Goal: Check status: Check status

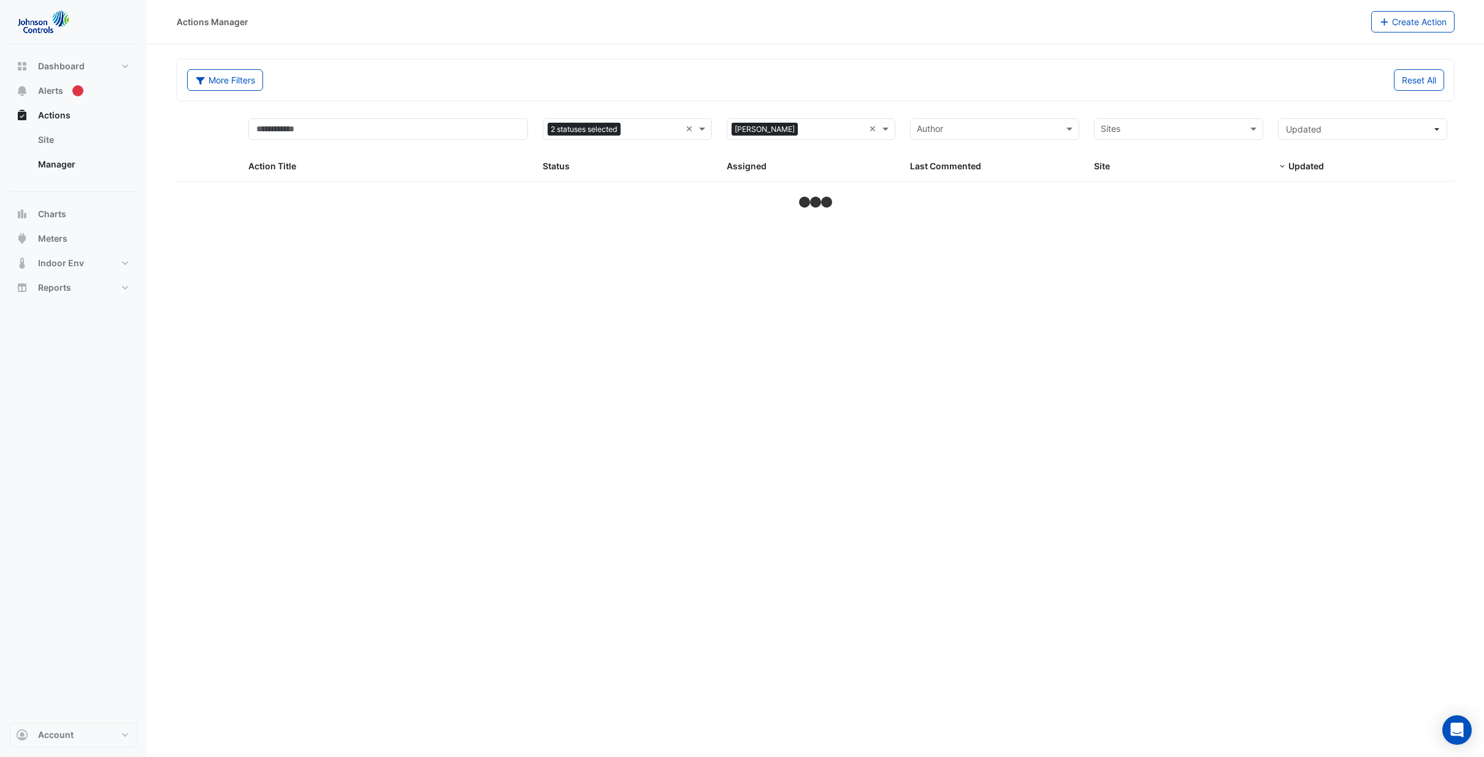
select select "**"
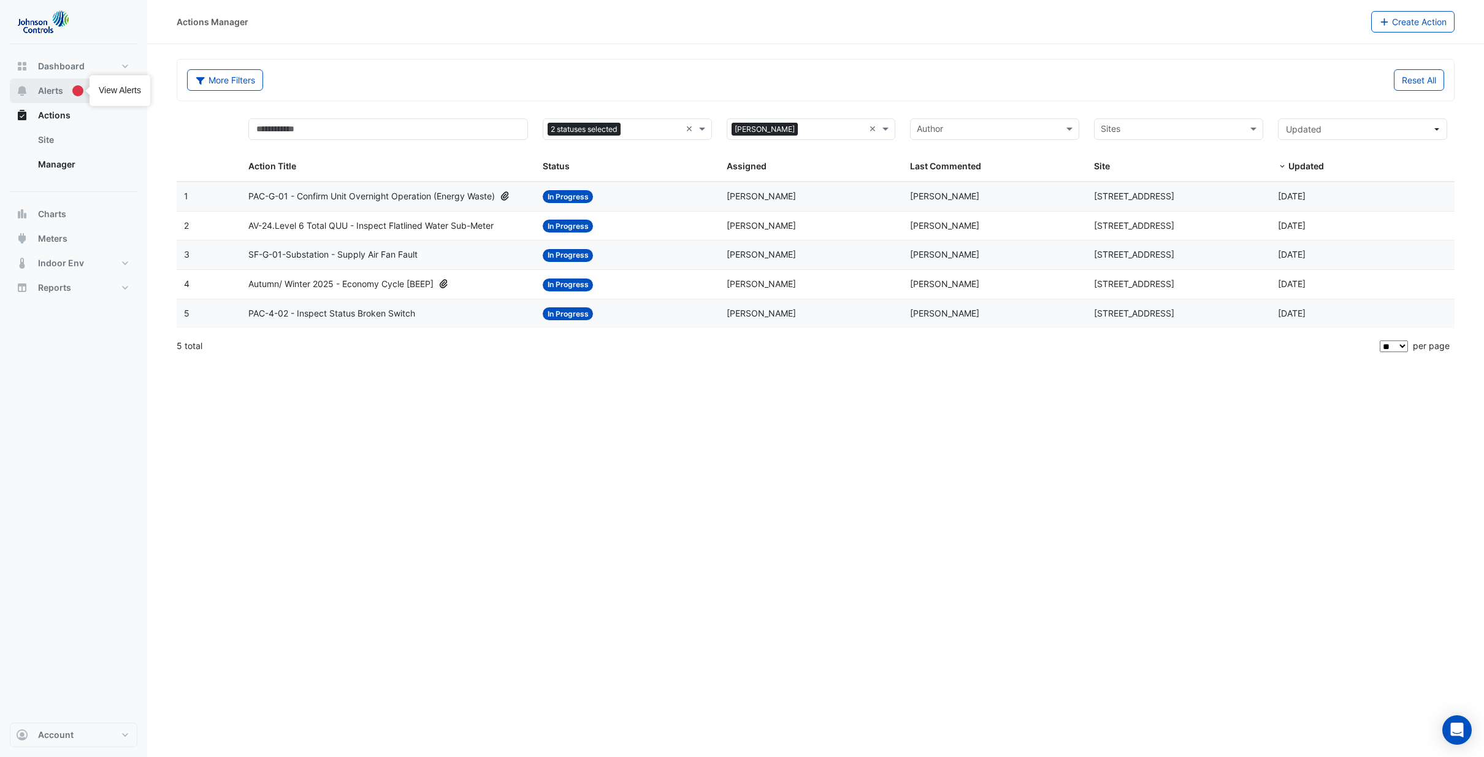
click at [50, 90] on span "Alerts" at bounding box center [50, 91] width 25 height 12
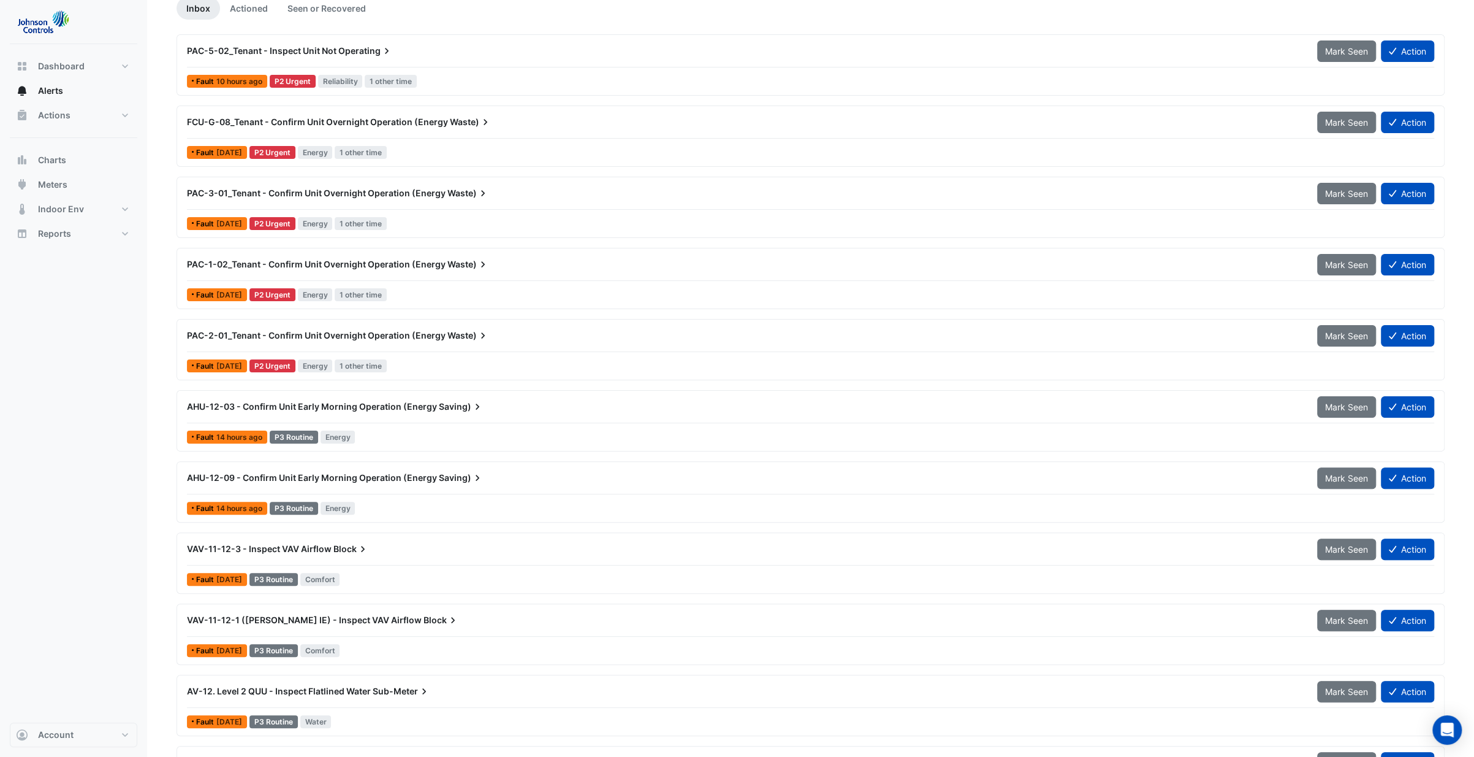
scroll to position [61, 0]
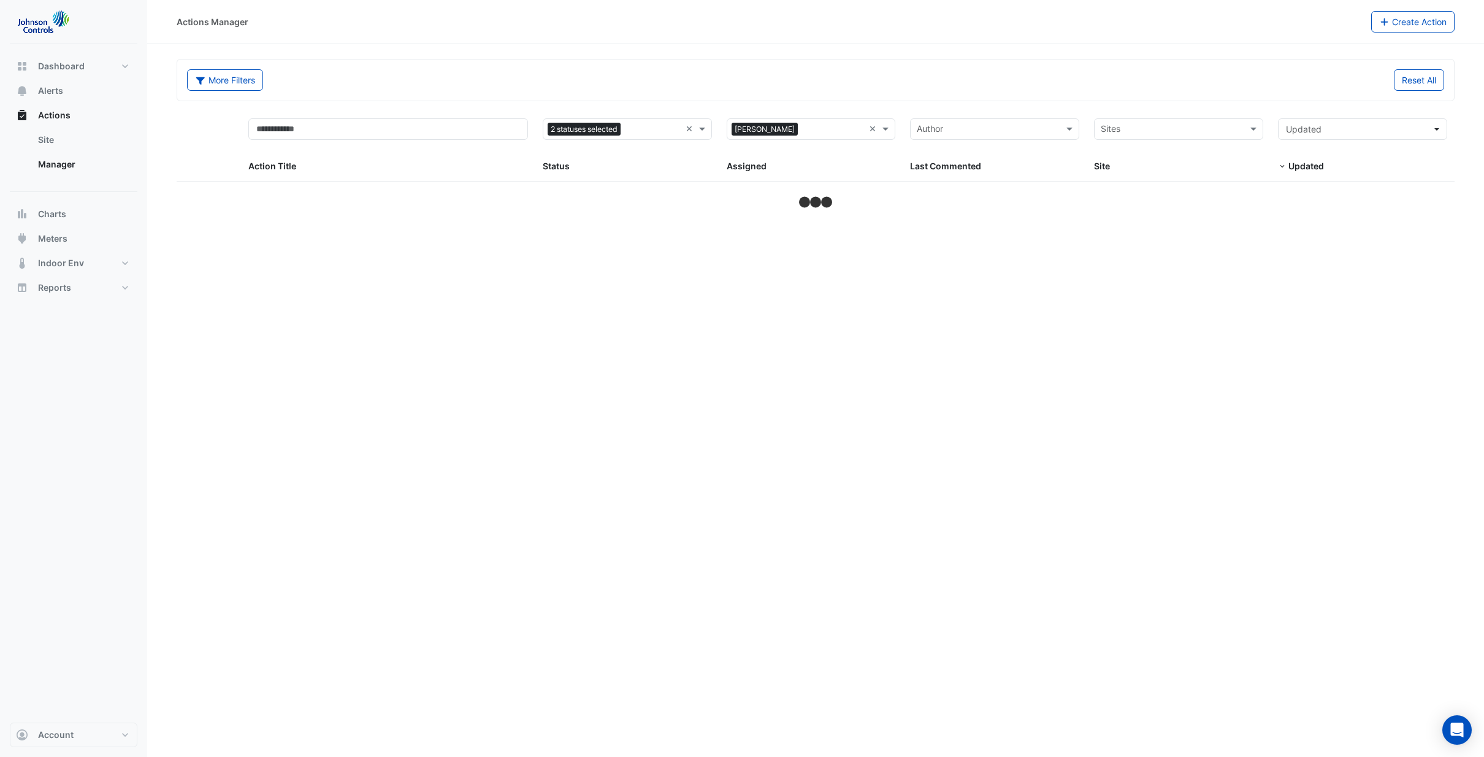
select select "**"
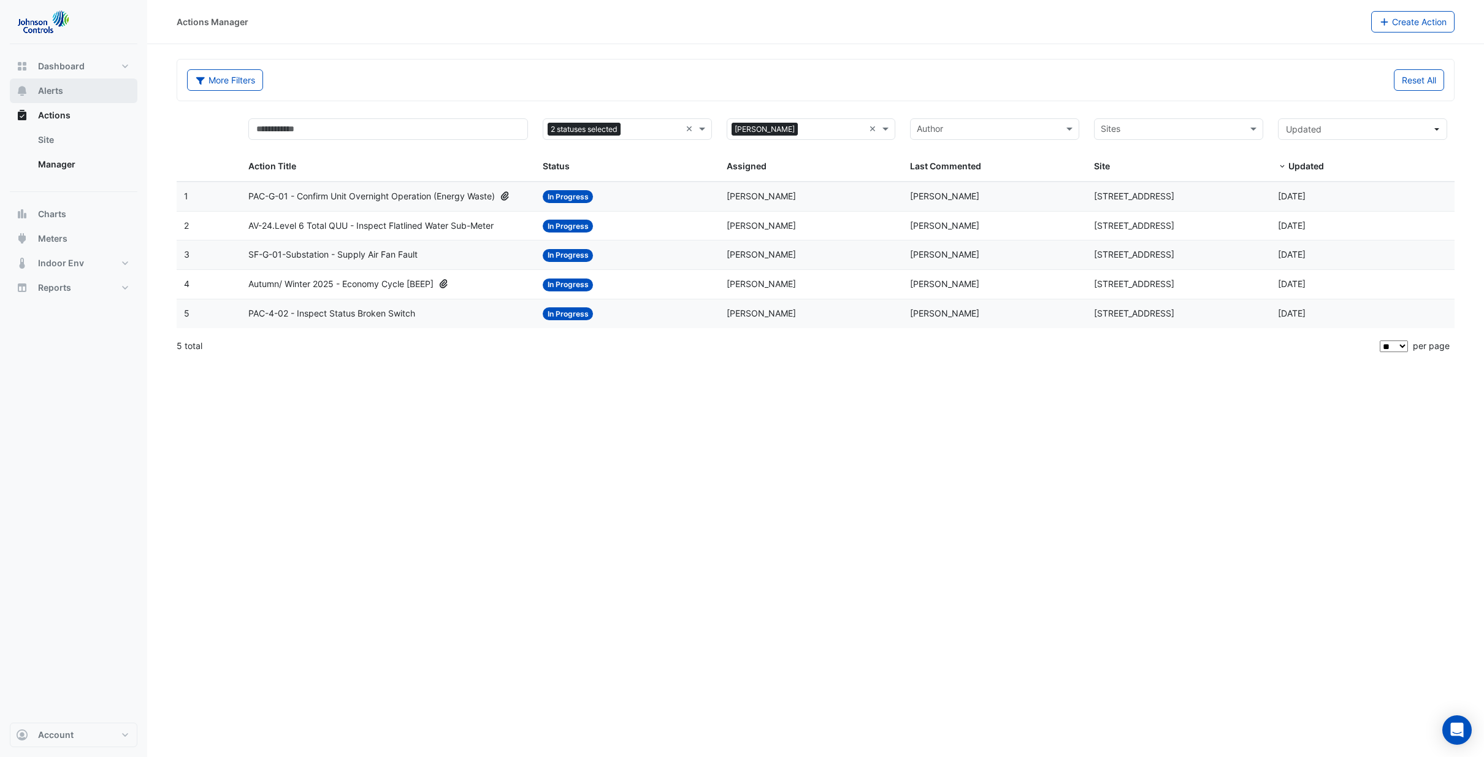
click at [47, 95] on span "Alerts" at bounding box center [50, 91] width 25 height 12
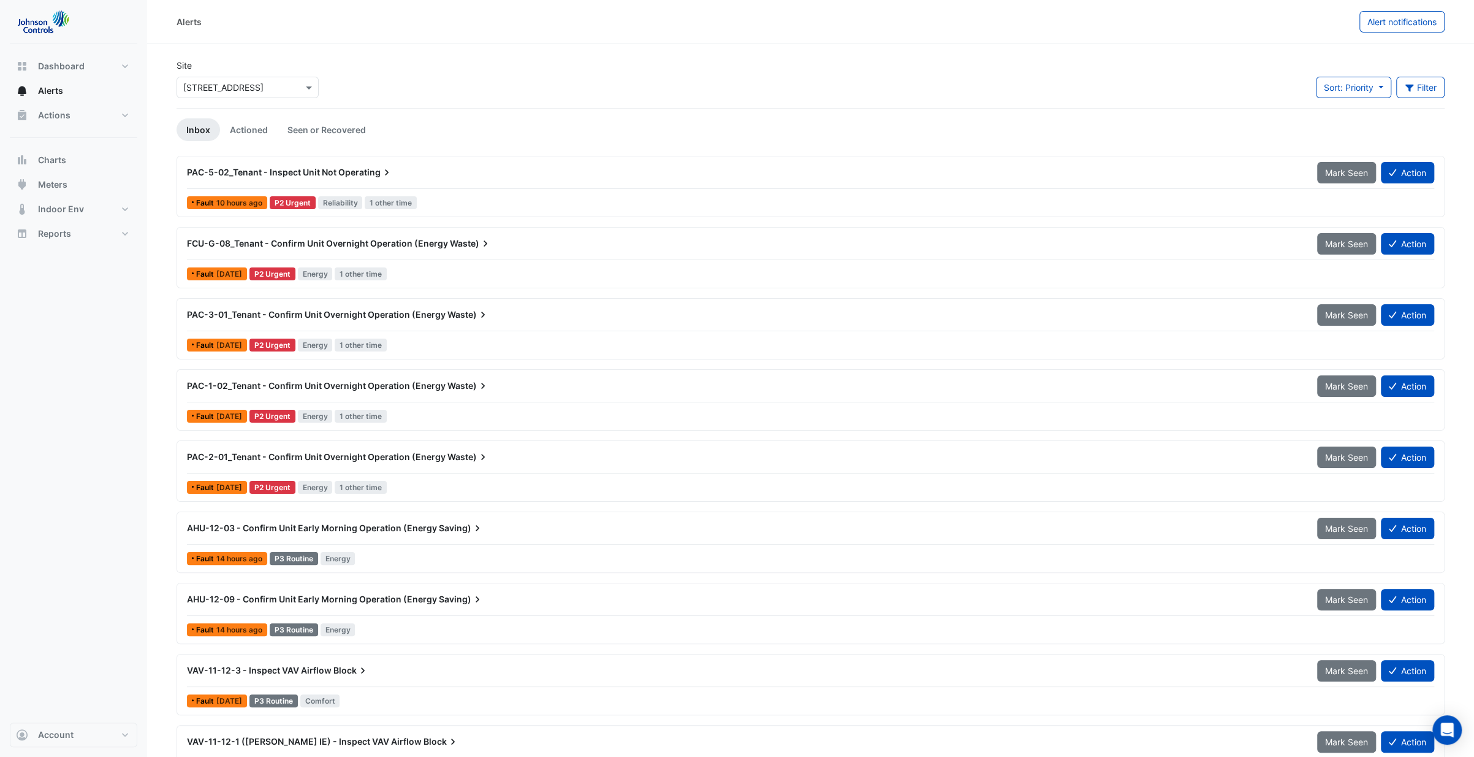
click at [327, 172] on span "PAC-5-02_Tenant - Inspect Unit Not" at bounding box center [262, 172] width 150 height 10
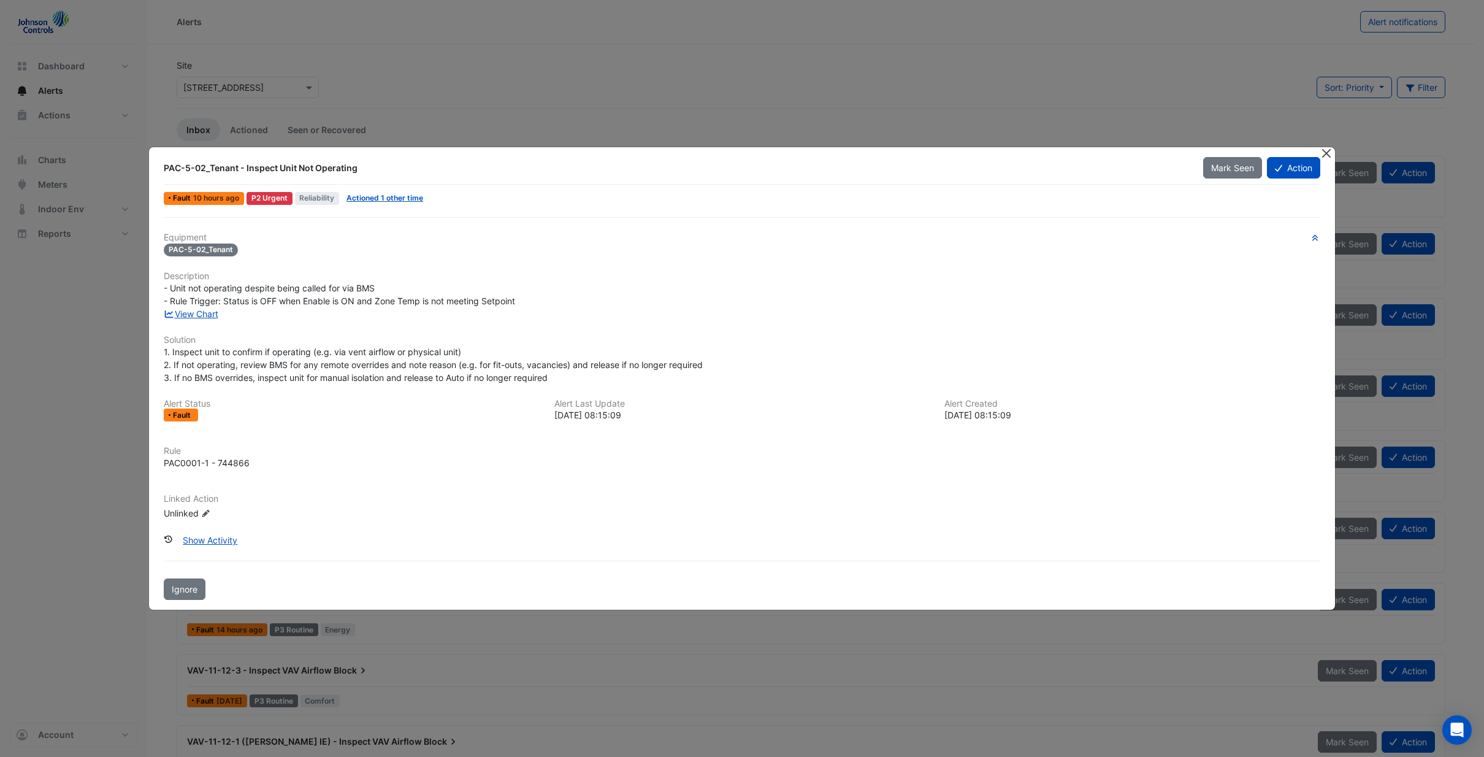
click at [1325, 158] on button "Close" at bounding box center [1325, 153] width 13 height 13
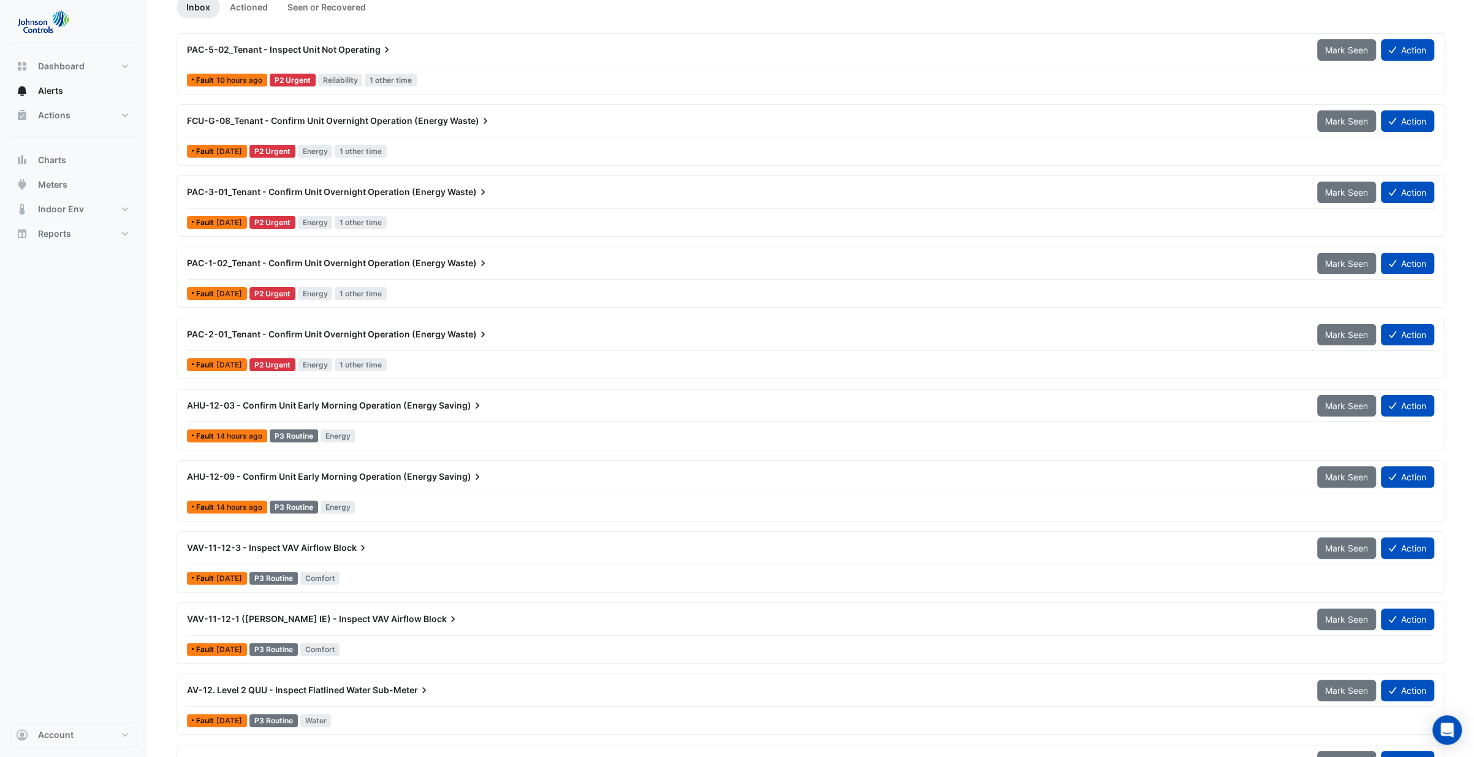
scroll to position [184, 0]
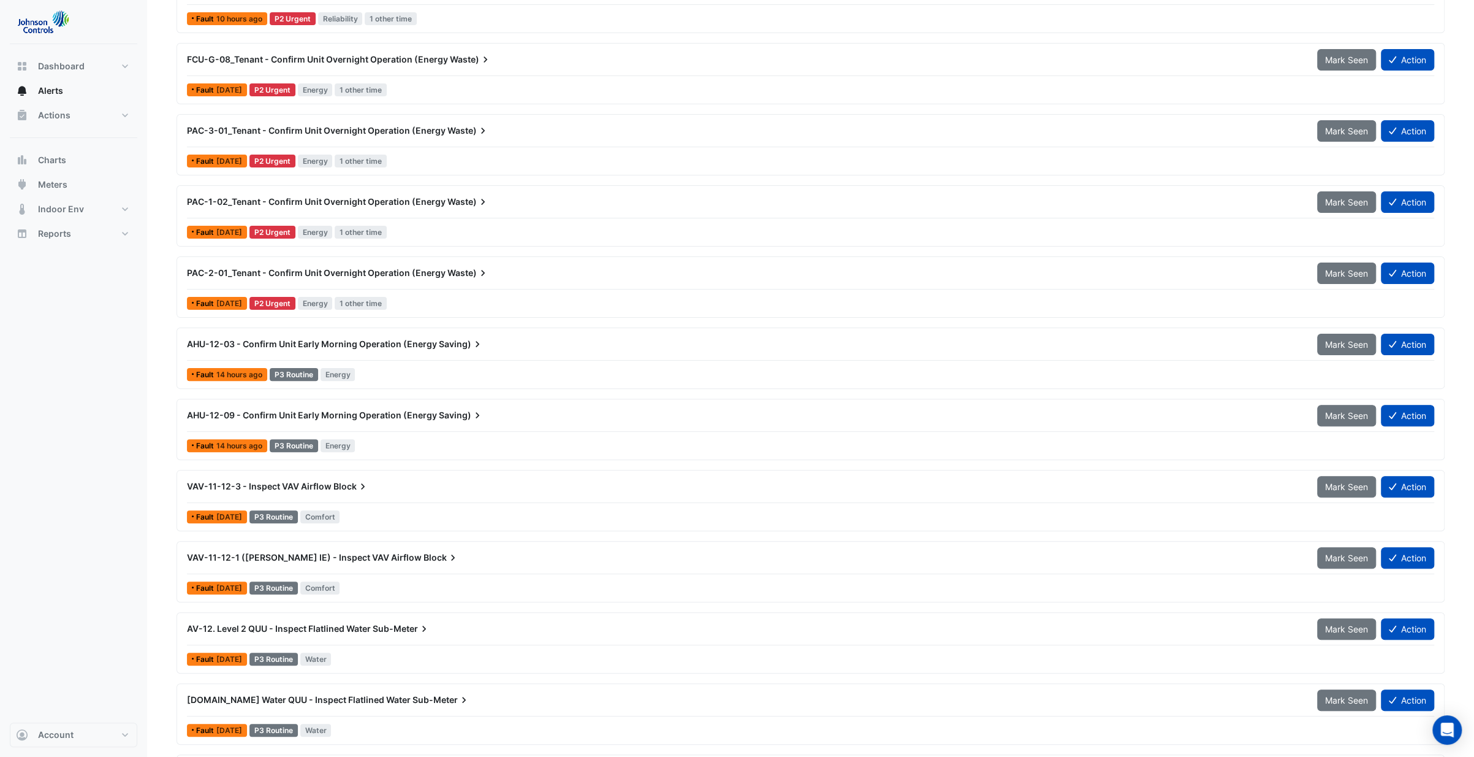
click at [392, 341] on span "AHU-12-03 - Confirm Unit Early Morning Operation (Energy" at bounding box center [312, 343] width 250 height 10
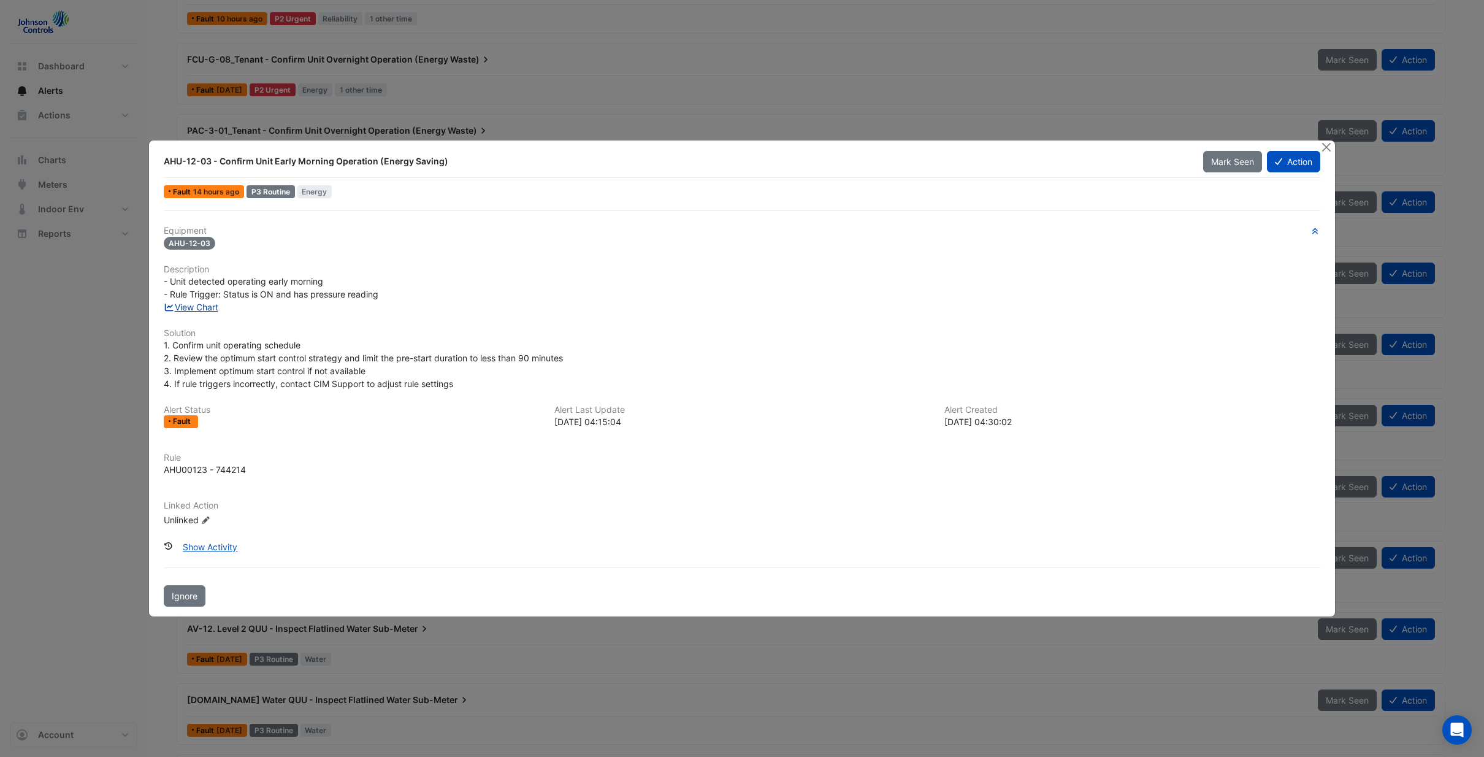
click at [184, 309] on link "View Chart" at bounding box center [191, 307] width 55 height 10
click at [1330, 148] on button "Close" at bounding box center [1325, 146] width 13 height 13
